Goal: Find specific page/section: Find specific page/section

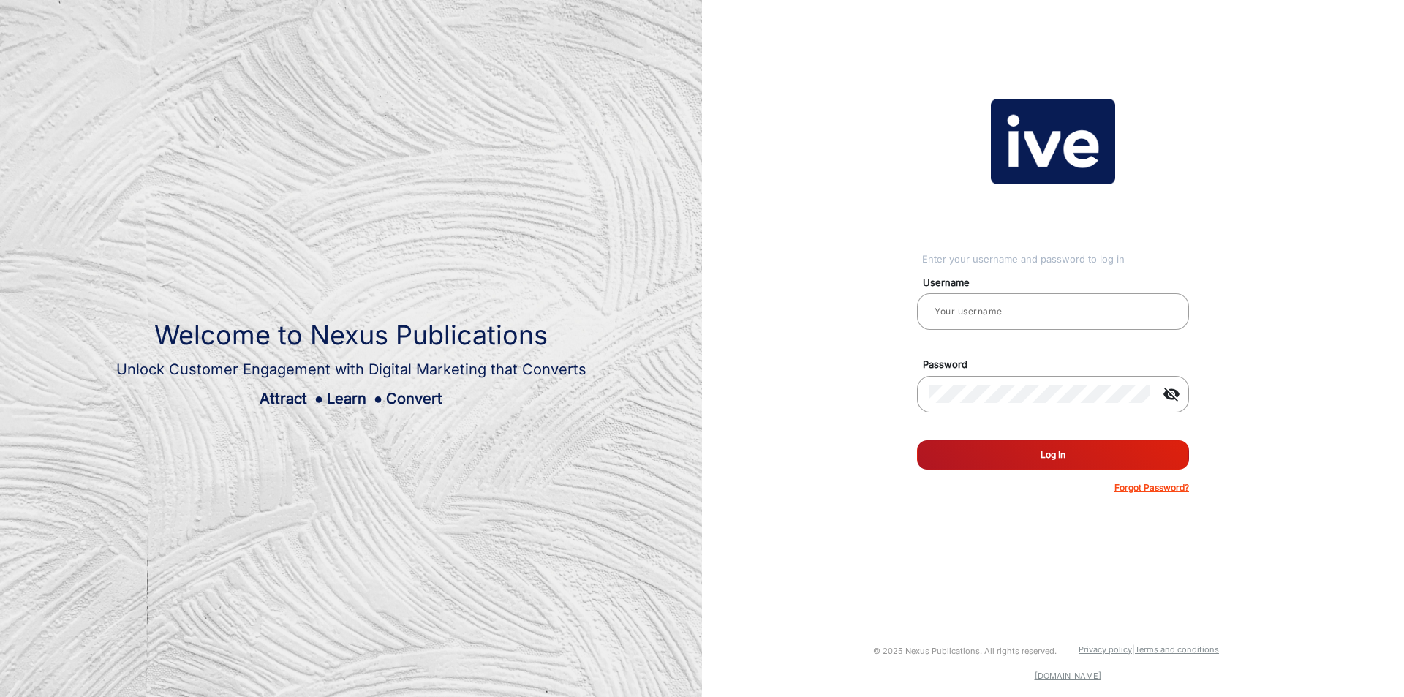
type input "[PERSON_NAME]"
click at [1091, 469] on button "Log In" at bounding box center [1053, 454] width 272 height 29
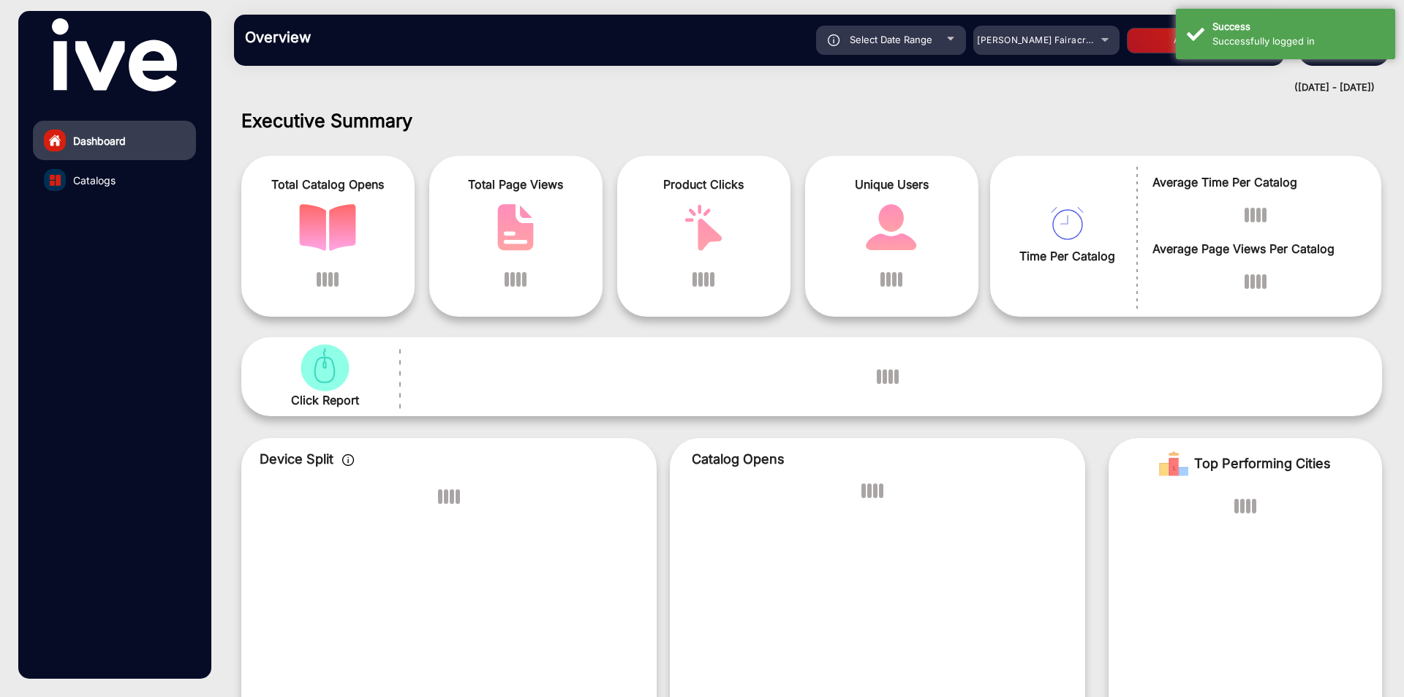
scroll to position [11, 0]
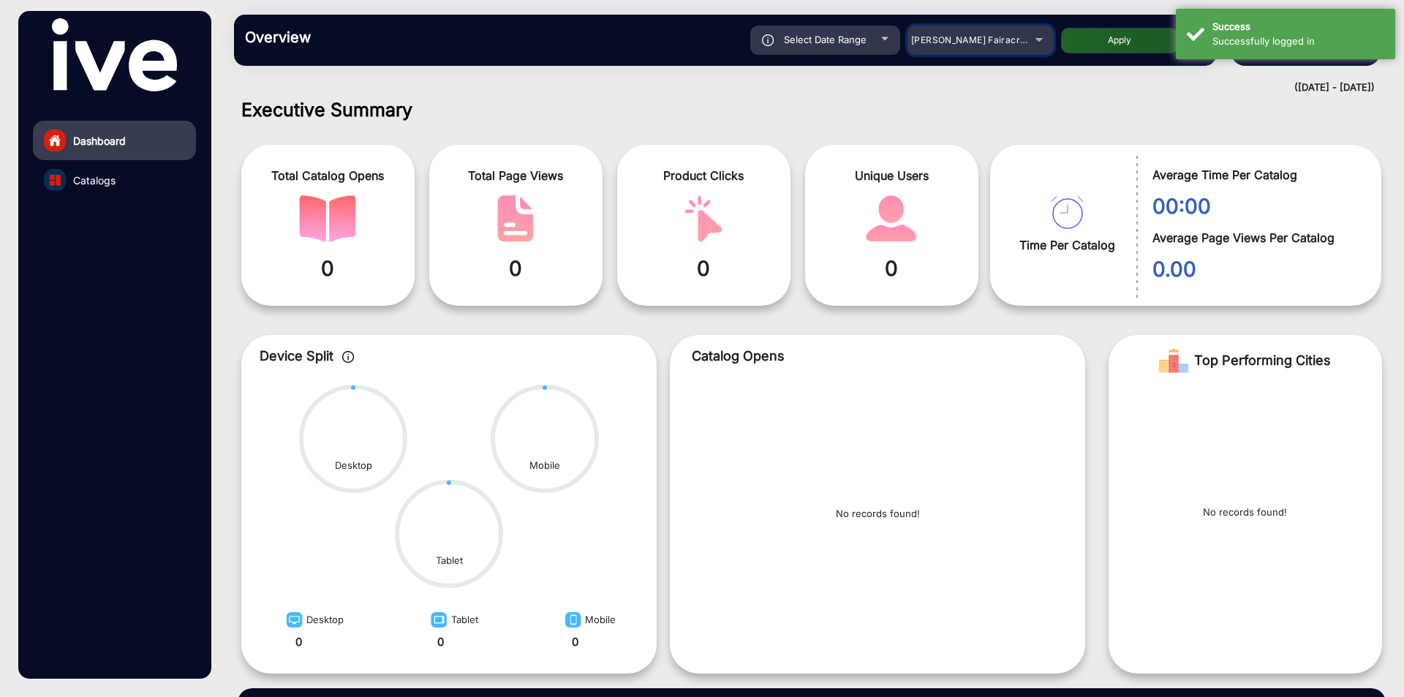
click at [944, 48] on div "[PERSON_NAME] Fairacre Farms" at bounding box center [969, 40] width 117 height 18
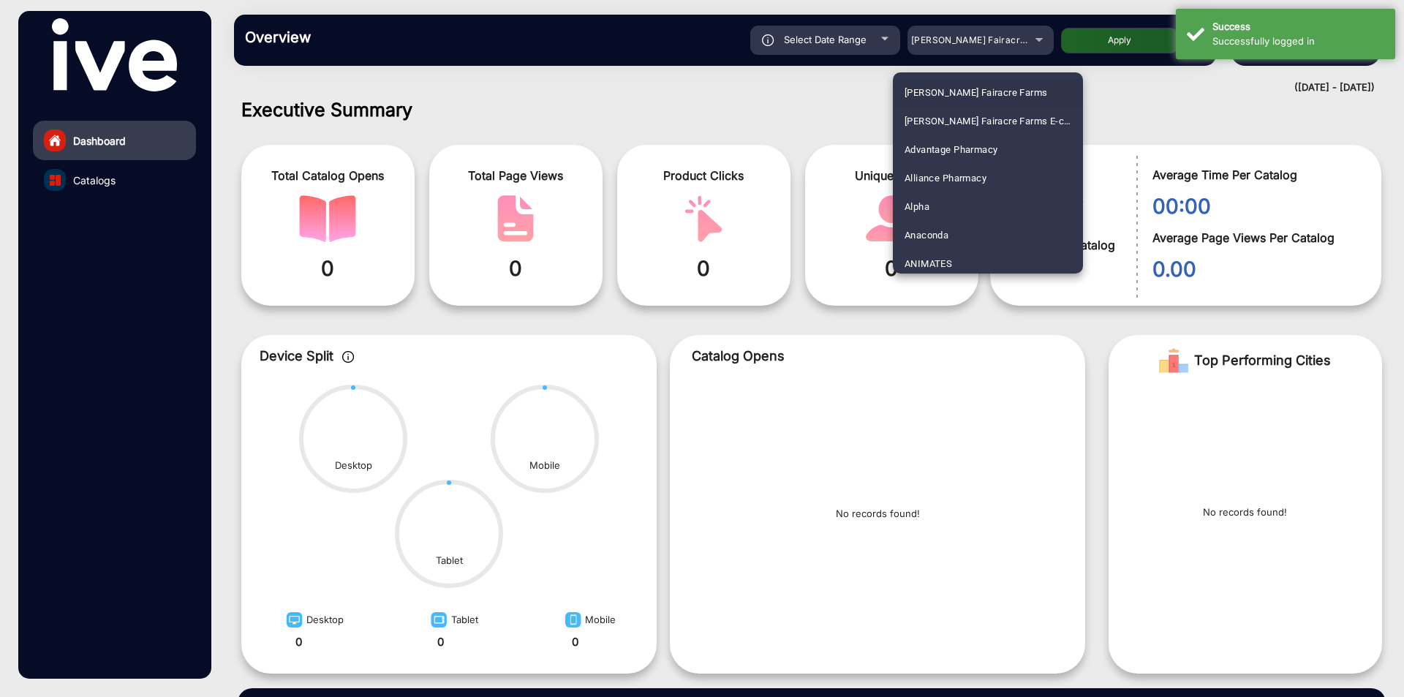
click at [850, 48] on div at bounding box center [702, 348] width 1404 height 697
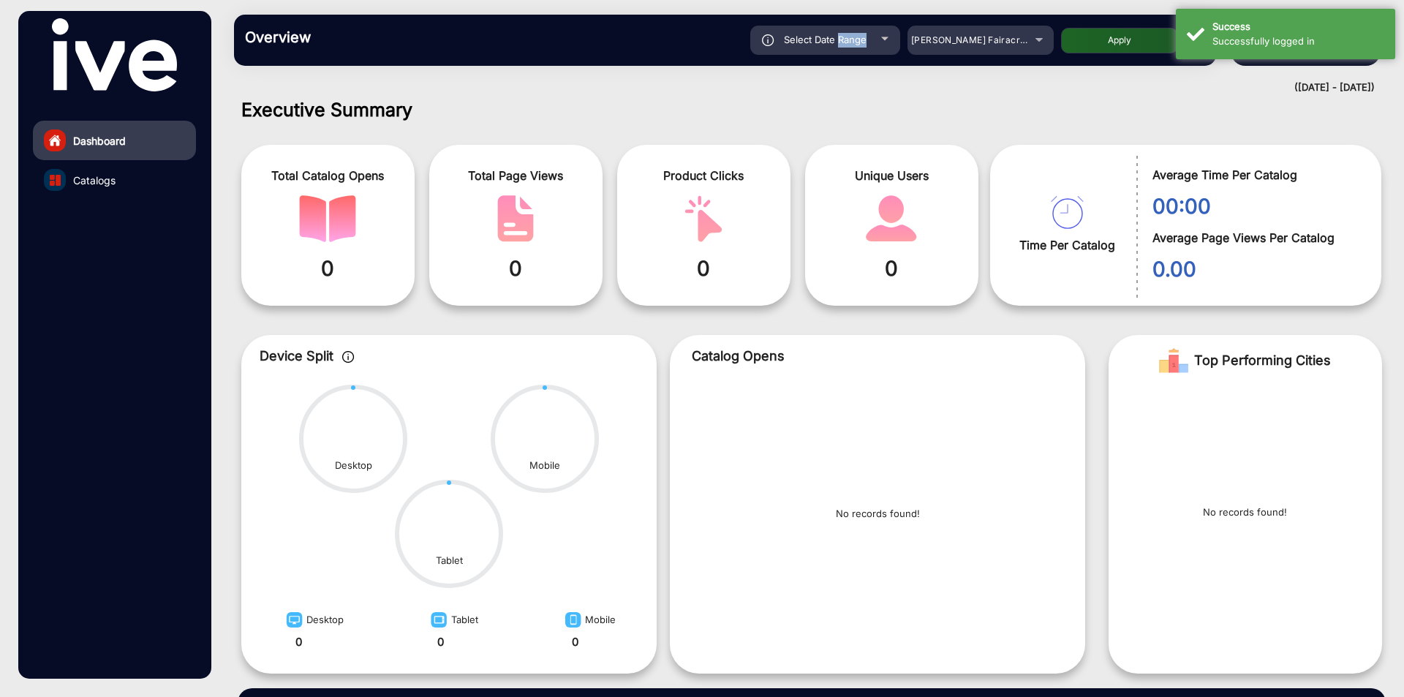
click at [850, 48] on div "Select Date Range" at bounding box center [825, 40] width 150 height 29
type input "[DATE]"
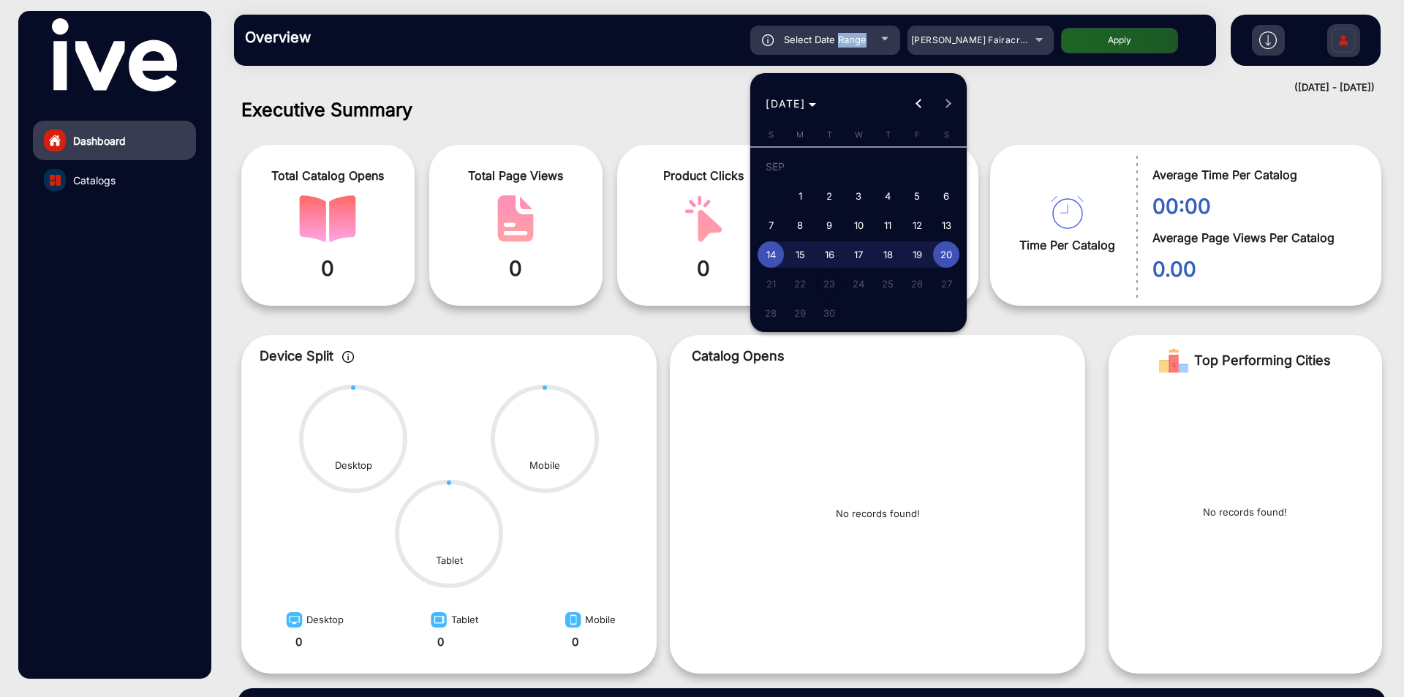
click at [882, 262] on span "18" at bounding box center [887, 254] width 26 height 26
type input "[DATE]"
click at [944, 257] on span "20" at bounding box center [946, 254] width 26 height 26
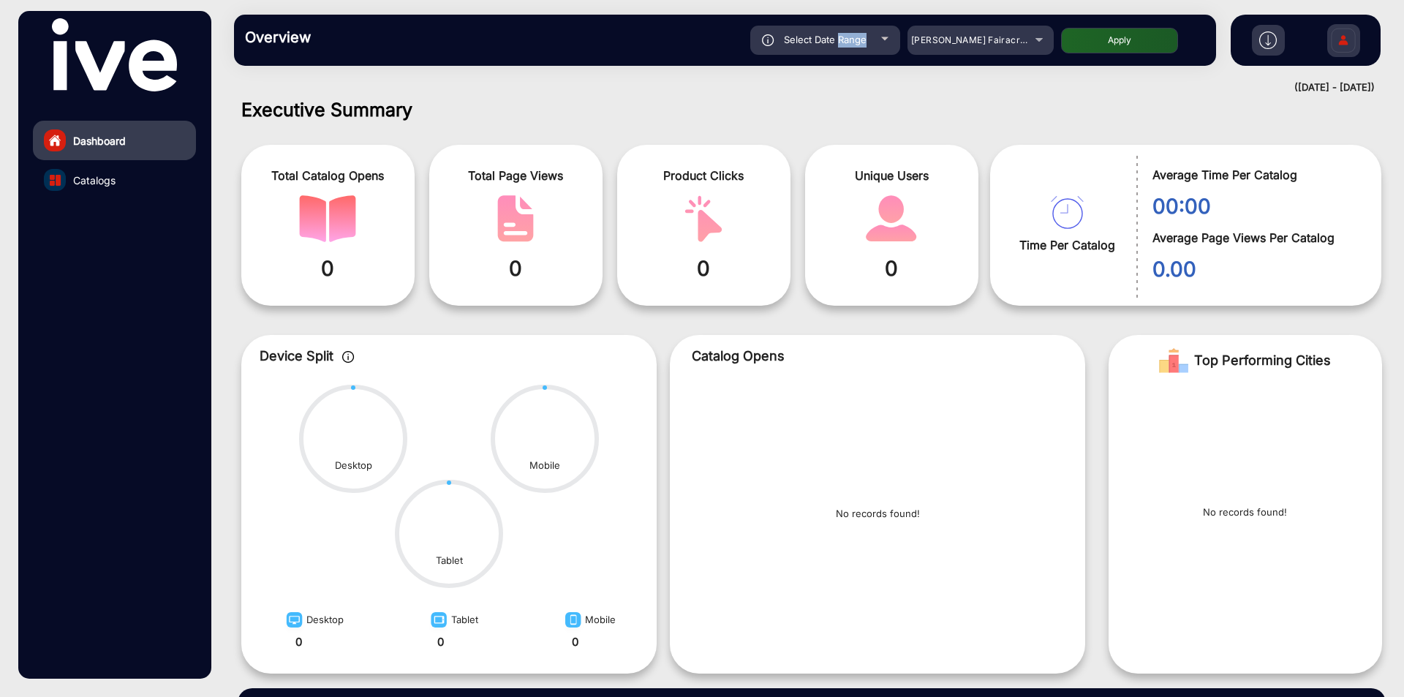
type input "[DATE]"
click at [1111, 45] on button "Apply" at bounding box center [1119, 41] width 117 height 26
type input "[DATE]"
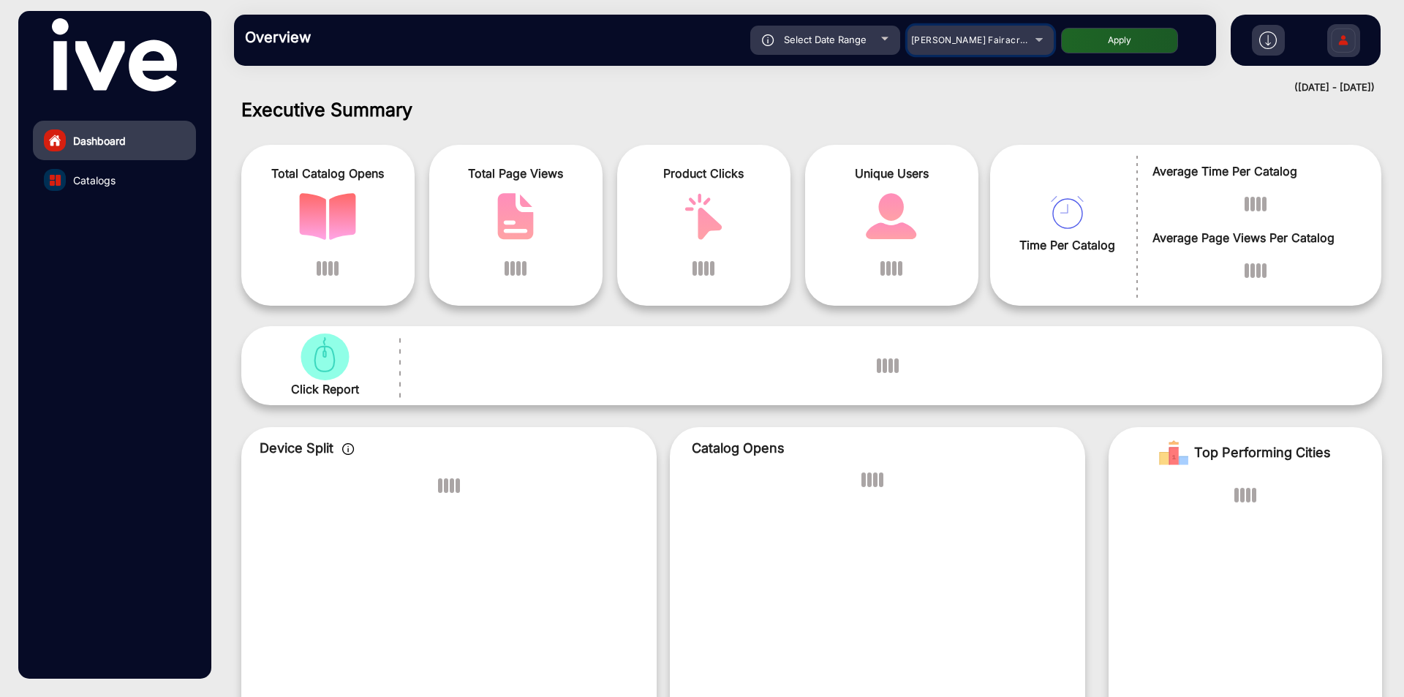
click at [969, 42] on span "[PERSON_NAME] Fairacre Farms" at bounding box center [983, 39] width 145 height 11
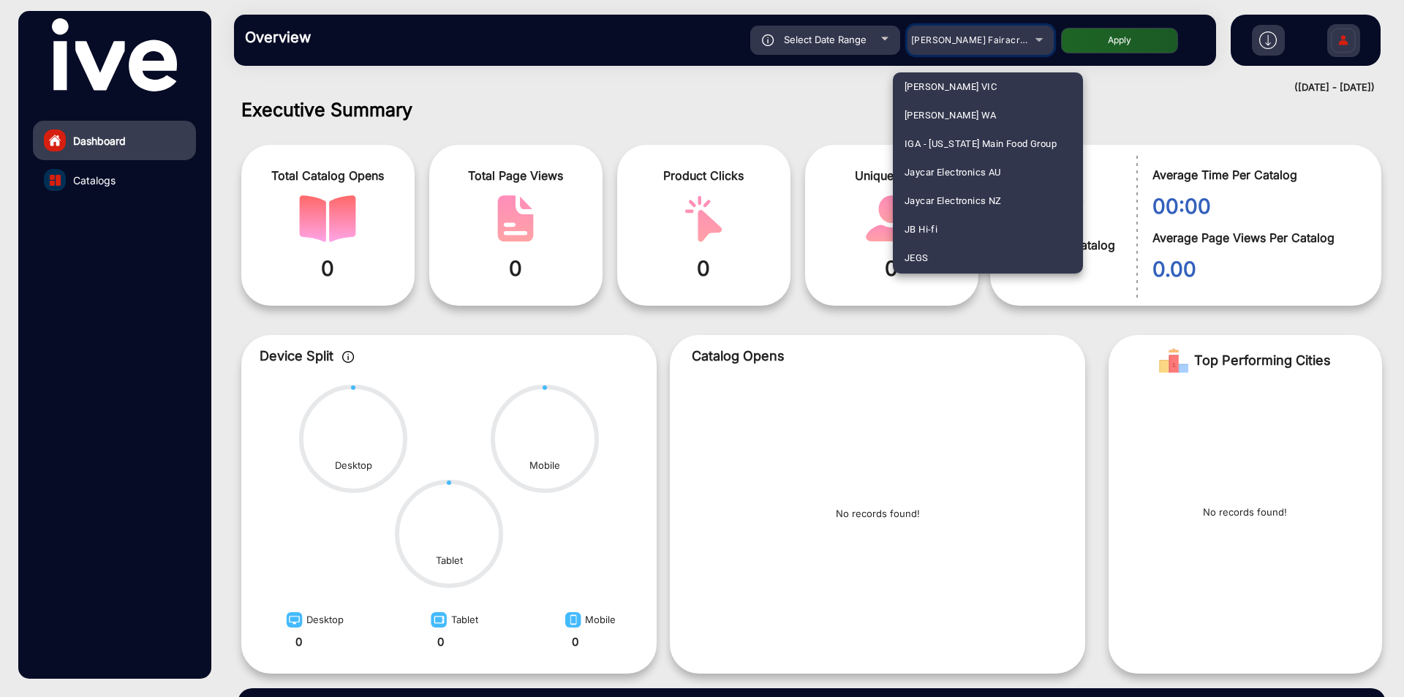
scroll to position [2339, 0]
click at [977, 234] on mat-option "JB Hi-fi" at bounding box center [988, 233] width 190 height 29
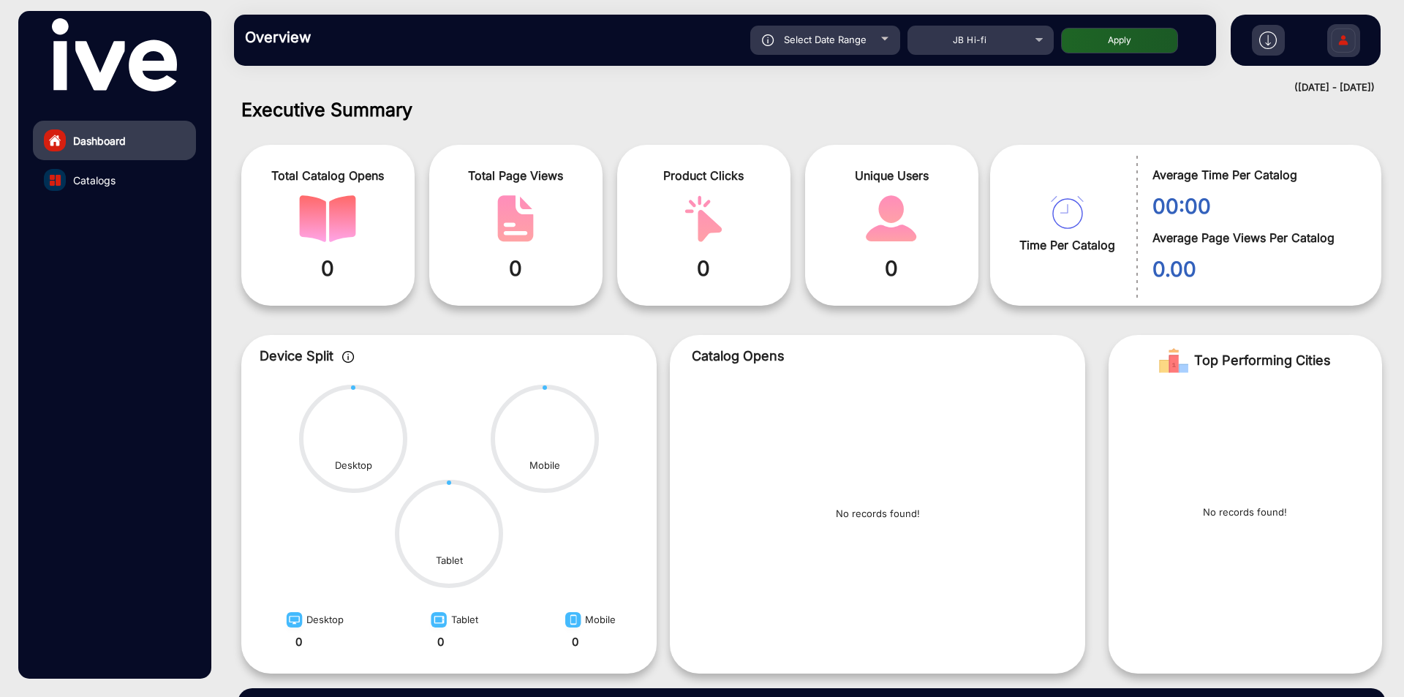
click at [1079, 38] on button "Apply" at bounding box center [1119, 41] width 117 height 26
type input "[DATE]"
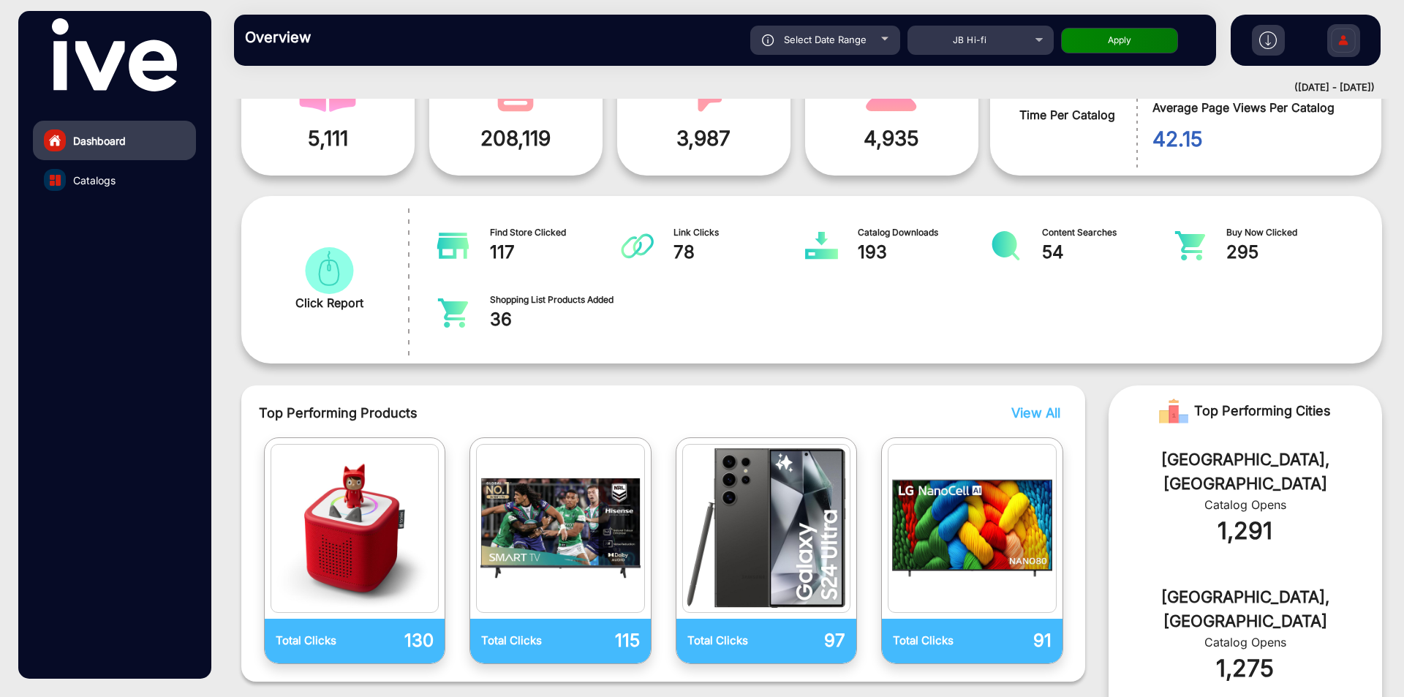
scroll to position [0, 0]
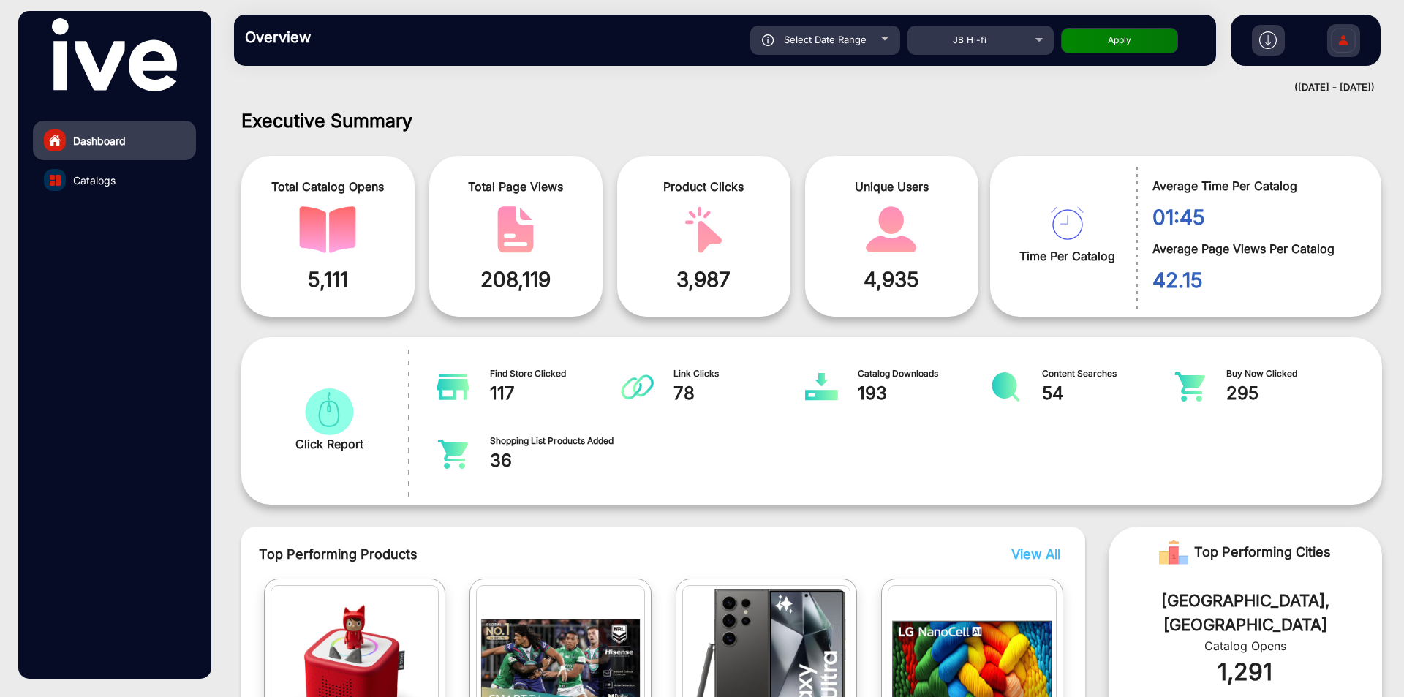
click at [140, 179] on link "Catalogs" at bounding box center [114, 179] width 163 height 39
